Goal: Understand process/instructions: Learn about a topic

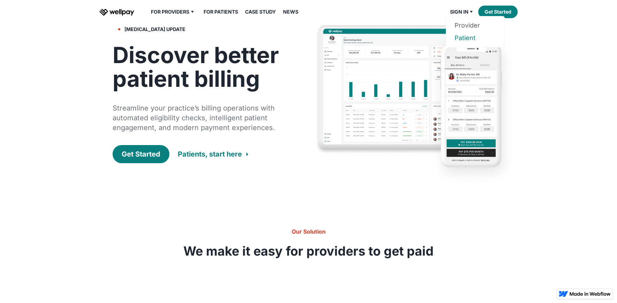
click at [467, 37] on link "Patient" at bounding box center [474, 38] width 41 height 13
click at [212, 12] on link "For Patients" at bounding box center [220, 12] width 43 height 8
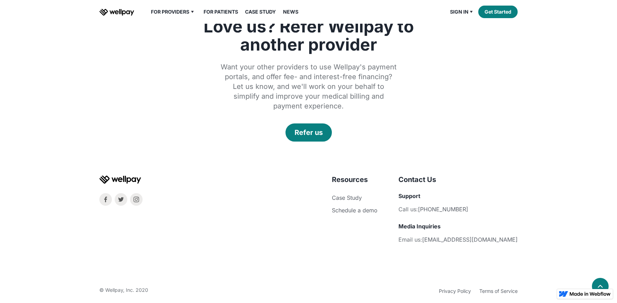
scroll to position [1200, 0]
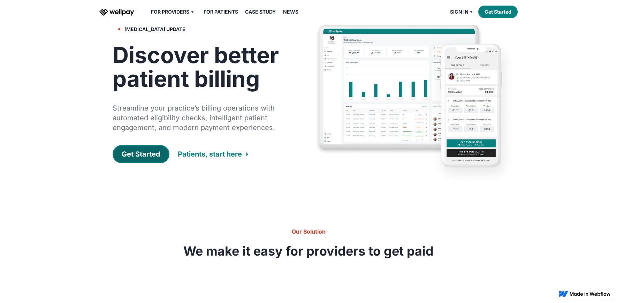
click at [137, 156] on div "Get Started" at bounding box center [141, 154] width 39 height 10
